Goal: Information Seeking & Learning: Learn about a topic

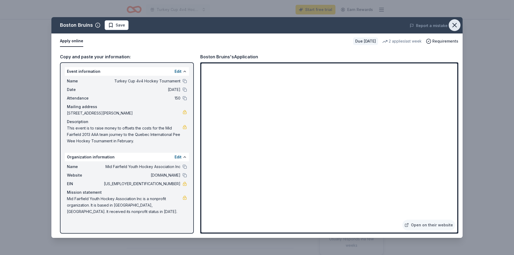
click at [452, 23] on icon "button" at bounding box center [454, 25] width 4 height 4
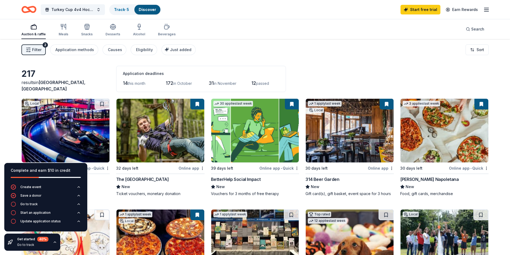
scroll to position [348, 0]
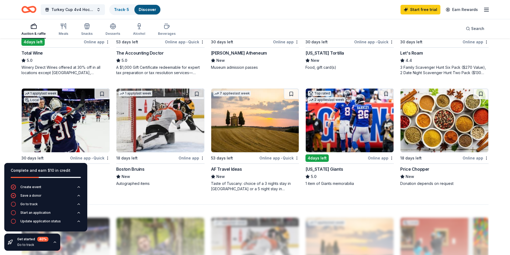
click at [338, 125] on img at bounding box center [349, 121] width 88 height 64
